Goal: Find specific page/section: Find specific page/section

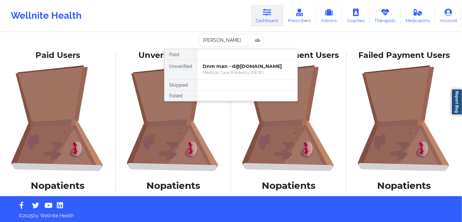
scroll to position [5, 0]
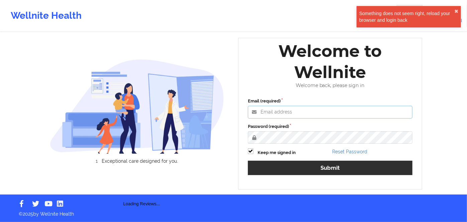
type input "[PERSON_NAME][EMAIL_ADDRESS][DOMAIN_NAME]"
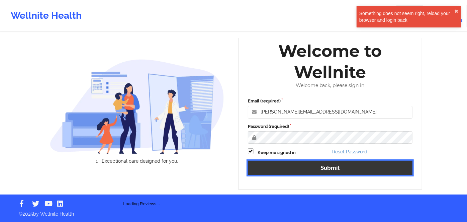
click at [320, 168] on button "Submit" at bounding box center [330, 168] width 165 height 14
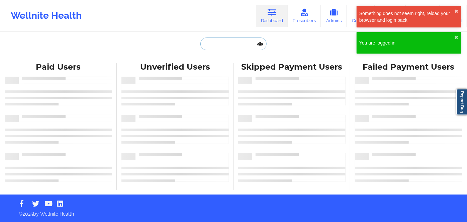
click at [223, 48] on input "text" at bounding box center [233, 43] width 66 height 13
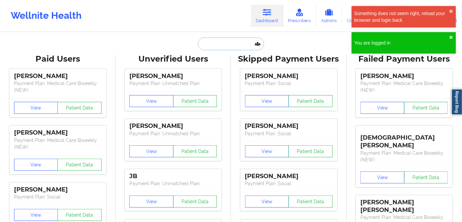
paste input "[PERSON_NAME]"
type input "[PERSON_NAME]"
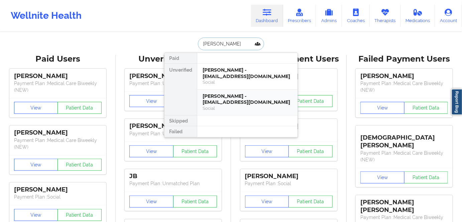
click at [237, 105] on div "[PERSON_NAME] - [EMAIL_ADDRESS][DOMAIN_NAME] Social" at bounding box center [248, 102] width 90 height 18
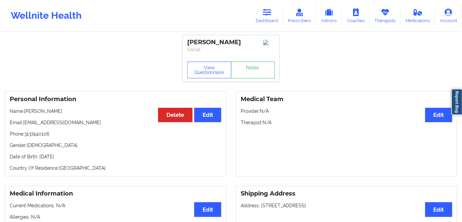
drag, startPoint x: 88, startPoint y: 157, endPoint x: 84, endPoint y: 157, distance: 4.3
click at [85, 157] on p "Date of Birth: [DEMOGRAPHIC_DATA]" at bounding box center [116, 156] width 212 height 7
click at [84, 157] on p "Date of Birth: [DEMOGRAPHIC_DATA]" at bounding box center [116, 156] width 212 height 7
click at [82, 157] on p "Date of Birth: [DEMOGRAPHIC_DATA]" at bounding box center [116, 156] width 212 height 7
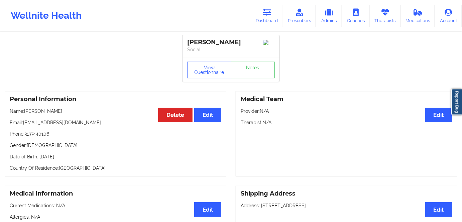
copy p "2006"
drag, startPoint x: 50, startPoint y: 112, endPoint x: 25, endPoint y: 113, distance: 24.8
click at [25, 113] on p "Name: [PERSON_NAME]" at bounding box center [116, 111] width 212 height 7
copy p "[PERSON_NAME]"
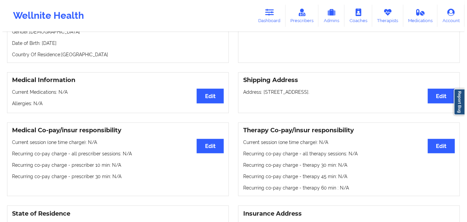
scroll to position [30, 0]
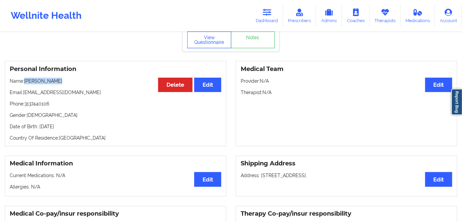
drag, startPoint x: 210, startPoint y: 49, endPoint x: 205, endPoint y: 35, distance: 15.2
click at [210, 48] on button "View Questionnaire" at bounding box center [209, 39] width 44 height 17
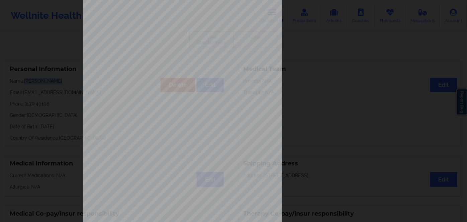
scroll to position [97, 0]
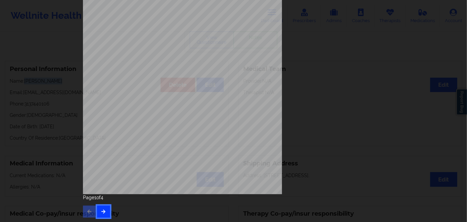
click at [101, 212] on button "button" at bounding box center [103, 211] width 13 height 12
click at [103, 208] on button "button" at bounding box center [103, 211] width 13 height 12
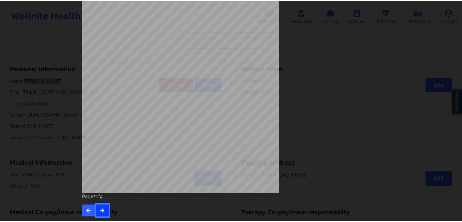
scroll to position [0, 0]
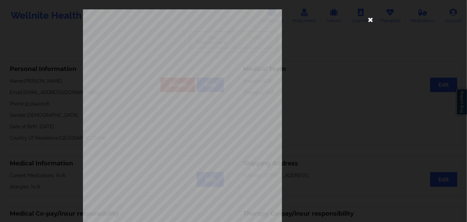
click at [368, 17] on icon at bounding box center [370, 19] width 11 height 11
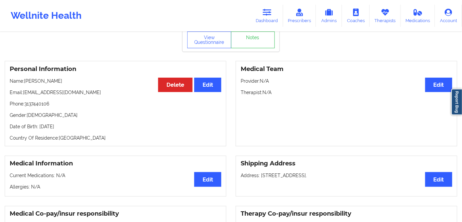
drag, startPoint x: 91, startPoint y: 124, endPoint x: 39, endPoint y: 124, distance: 51.5
click at [39, 124] on div "Personal Information Edit Delete Name: Jazzmin Hobbs Email: hobbsjazzmin@gmail.…" at bounding box center [116, 103] width 222 height 85
copy p "2nd of November 2006"
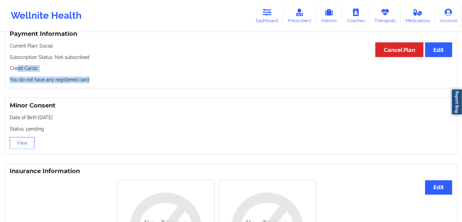
drag, startPoint x: 87, startPoint y: 78, endPoint x: 22, endPoint y: 78, distance: 64.9
click at [1, 70] on div "Payment Information Edit Cancel Plan Current Plan: Social Subscription Status: …" at bounding box center [231, 57] width 462 height 63
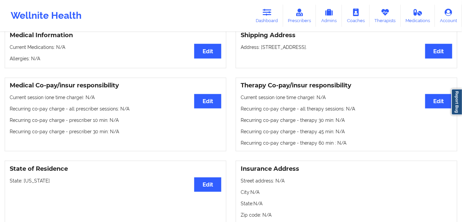
scroll to position [91, 0]
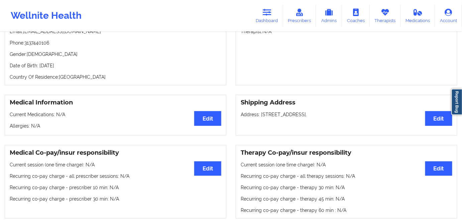
drag, startPoint x: 86, startPoint y: 73, endPoint x: 55, endPoint y: 69, distance: 30.7
click at [55, 69] on div "Personal Information Edit Delete Name: Jazzmin Hobbs Email: hobbsjazzmin@gmail.…" at bounding box center [116, 42] width 222 height 85
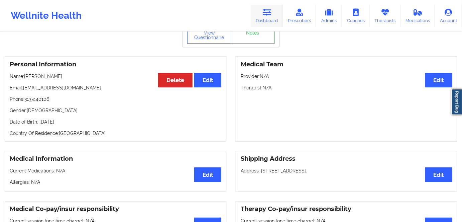
scroll to position [0, 0]
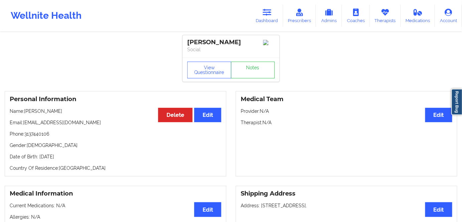
drag, startPoint x: 263, startPoint y: 14, endPoint x: 231, endPoint y: 25, distance: 32.9
click at [263, 14] on link "Dashboard" at bounding box center [267, 16] width 32 height 22
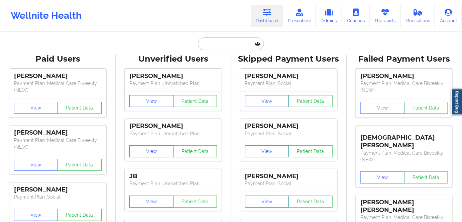
click at [223, 44] on input "text" at bounding box center [231, 43] width 66 height 13
paste input "Hobbs"
type input "Hobbs"
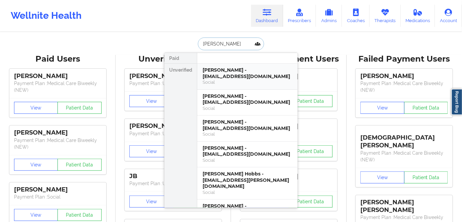
click at [236, 76] on div "Jazzmin Hobbs - aleahjco@gmail.com" at bounding box center [248, 73] width 90 height 12
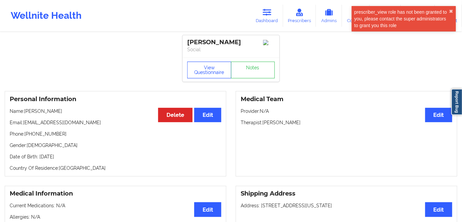
click at [205, 66] on button "View Questionnaire" at bounding box center [209, 70] width 44 height 17
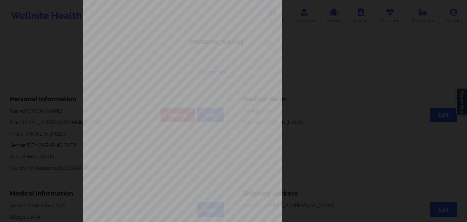
scroll to position [97, 0]
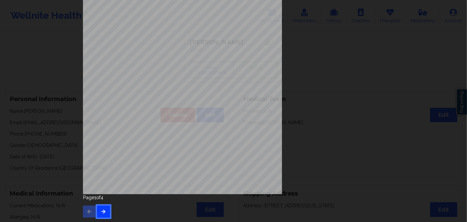
click at [102, 209] on icon "button" at bounding box center [104, 211] width 6 height 4
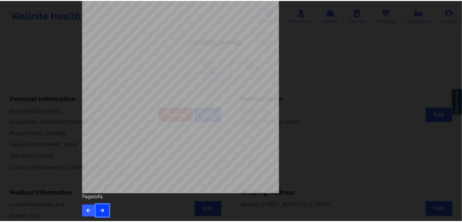
scroll to position [0, 0]
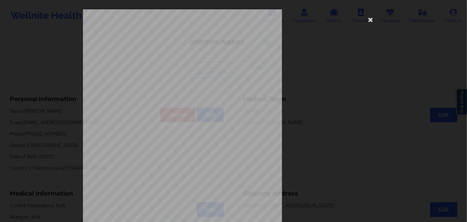
click at [159, 52] on span "129662255" at bounding box center [159, 51] width 15 height 3
copy span "129662255"
click at [368, 18] on icon at bounding box center [370, 19] width 11 height 11
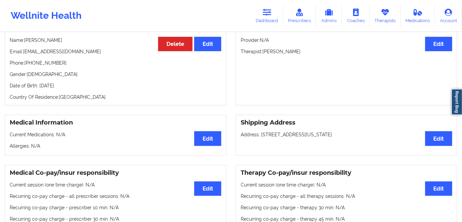
scroll to position [91, 0]
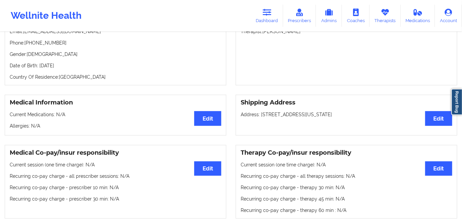
click at [84, 69] on p "Date of Birth: 2nd of November 2006" at bounding box center [116, 65] width 212 height 7
copy p "2006"
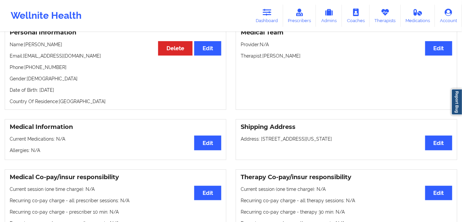
scroll to position [30, 0]
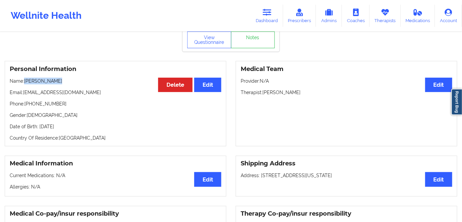
drag, startPoint x: 61, startPoint y: 80, endPoint x: 25, endPoint y: 81, distance: 35.8
click at [25, 81] on p "Name: Jazzmin Hobbs" at bounding box center [116, 81] width 212 height 7
drag, startPoint x: 61, startPoint y: 83, endPoint x: 24, endPoint y: 81, distance: 37.1
click at [24, 81] on p "Name: Jazzmin Hobbs" at bounding box center [116, 81] width 212 height 7
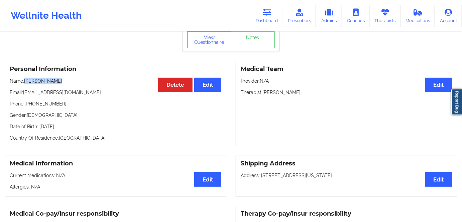
copy p "[PERSON_NAME]"
click at [54, 91] on p "Email: aleahjco@gmail.com" at bounding box center [116, 92] width 212 height 7
drag, startPoint x: 43, startPoint y: 85, endPoint x: 26, endPoint y: 83, distance: 17.5
click at [26, 83] on p "Name: Jazzmin Hobbs" at bounding box center [116, 81] width 212 height 7
copy p "[PERSON_NAME]"
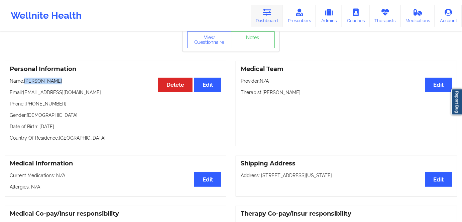
click at [265, 8] on link "Dashboard" at bounding box center [267, 16] width 32 height 22
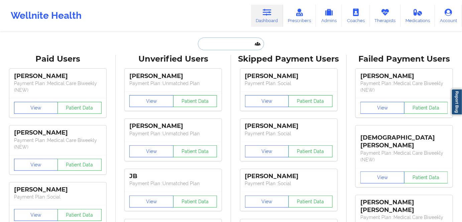
click at [225, 39] on input "text" at bounding box center [231, 43] width 66 height 13
paste input "Jeffrey Szankovics"
type input "Jeffrey Szankovics"
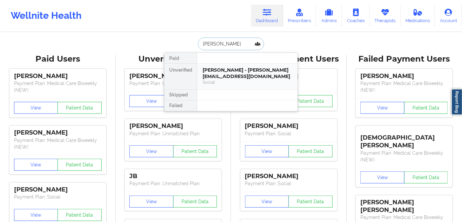
click at [264, 77] on div "Jeffrey Szankovics - jeff.szankovics@gmail.com" at bounding box center [248, 73] width 90 height 12
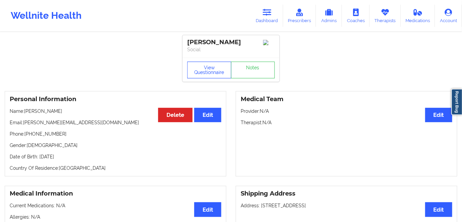
click at [203, 68] on button "View Questionnaire" at bounding box center [209, 70] width 44 height 17
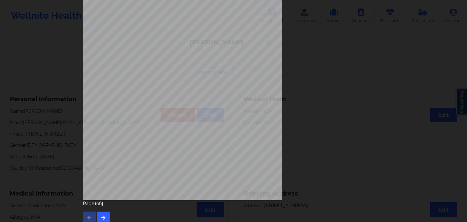
scroll to position [97, 0]
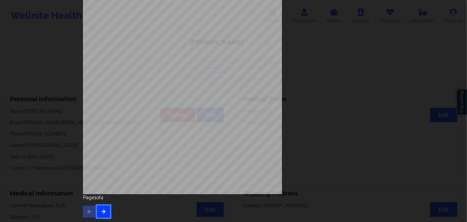
click at [101, 210] on icon "button" at bounding box center [104, 211] width 6 height 4
click at [105, 210] on button "button" at bounding box center [103, 211] width 13 height 12
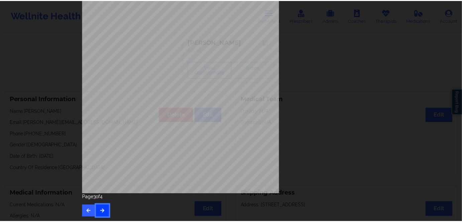
scroll to position [0, 0]
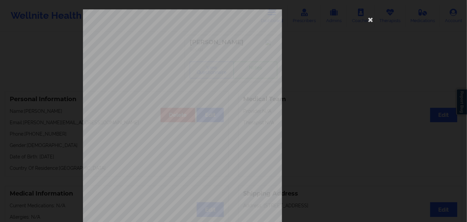
click at [156, 52] on span "Q3M772W22813" at bounding box center [163, 51] width 23 height 3
copy span "Q3M772W22813"
click at [367, 18] on icon at bounding box center [370, 19] width 11 height 11
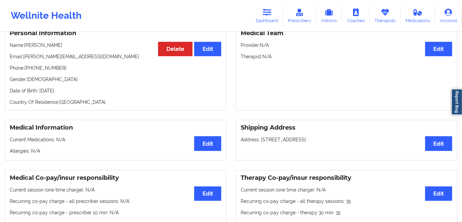
scroll to position [61, 0]
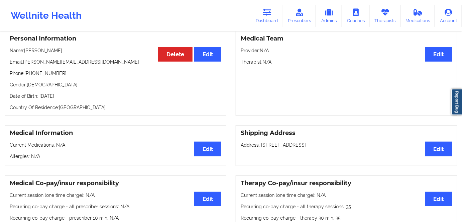
click at [67, 99] on p "Date of Birth: 24th of July 1979" at bounding box center [116, 96] width 212 height 7
click at [67, 45] on div "Personal Information Edit Delete Name: Jeffrey Szankovics Email: jeff.szankovic…" at bounding box center [116, 72] width 222 height 85
drag, startPoint x: 67, startPoint y: 52, endPoint x: 51, endPoint y: 70, distance: 23.9
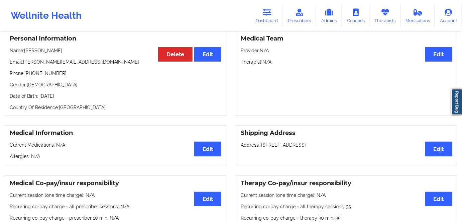
click at [25, 53] on p "Name: Jeffrey Szankovics" at bounding box center [116, 50] width 212 height 7
